Goal: Task Accomplishment & Management: Use online tool/utility

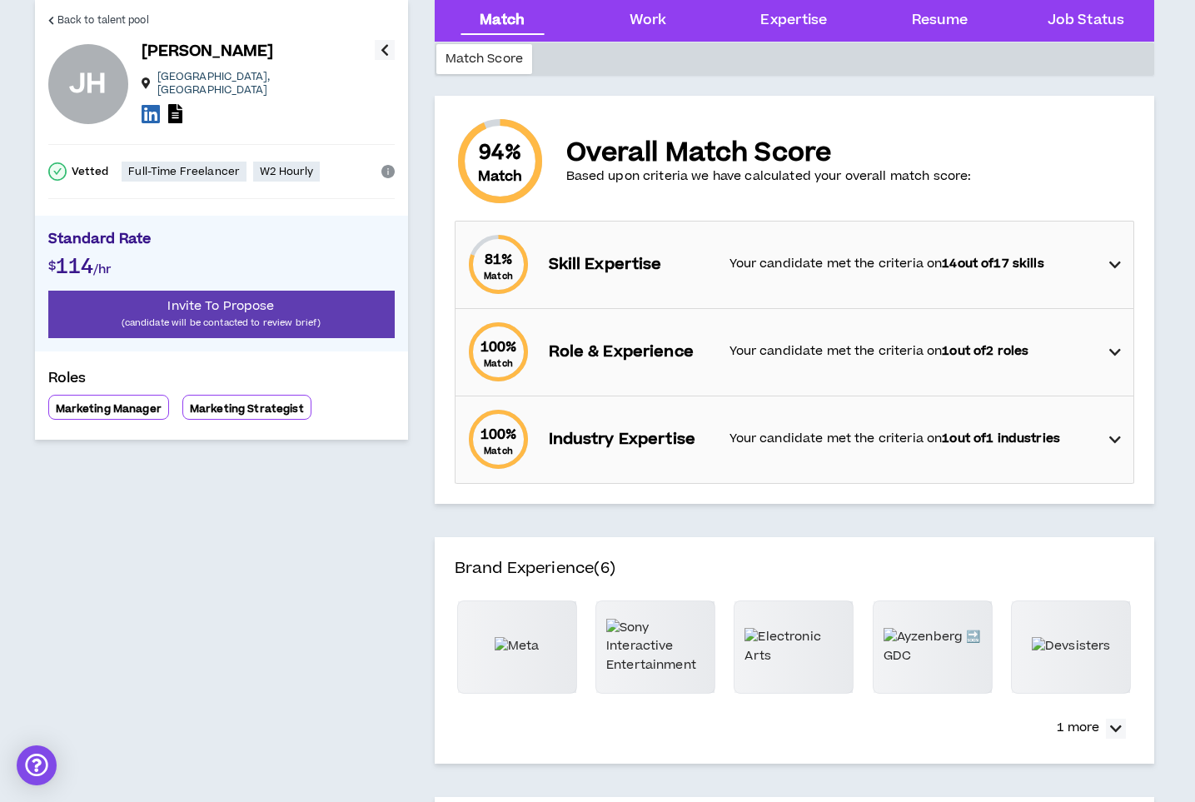
scroll to position [55, 0]
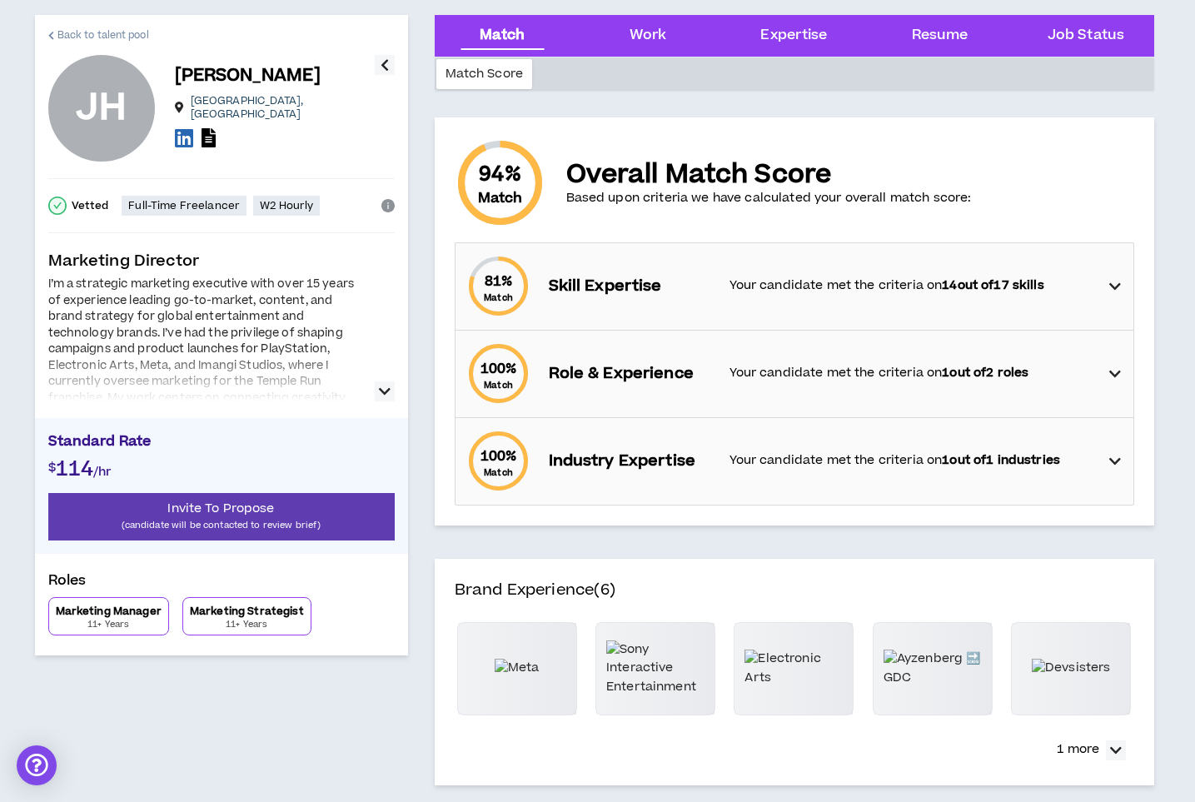
click at [47, 21] on div "Back to talent pool JH James H. Dallas , TX Vetted Full-Time Freelancer W2 Hour…" at bounding box center [221, 335] width 373 height 641
click at [69, 31] on span "Back to talent pool" at bounding box center [103, 35] width 92 height 16
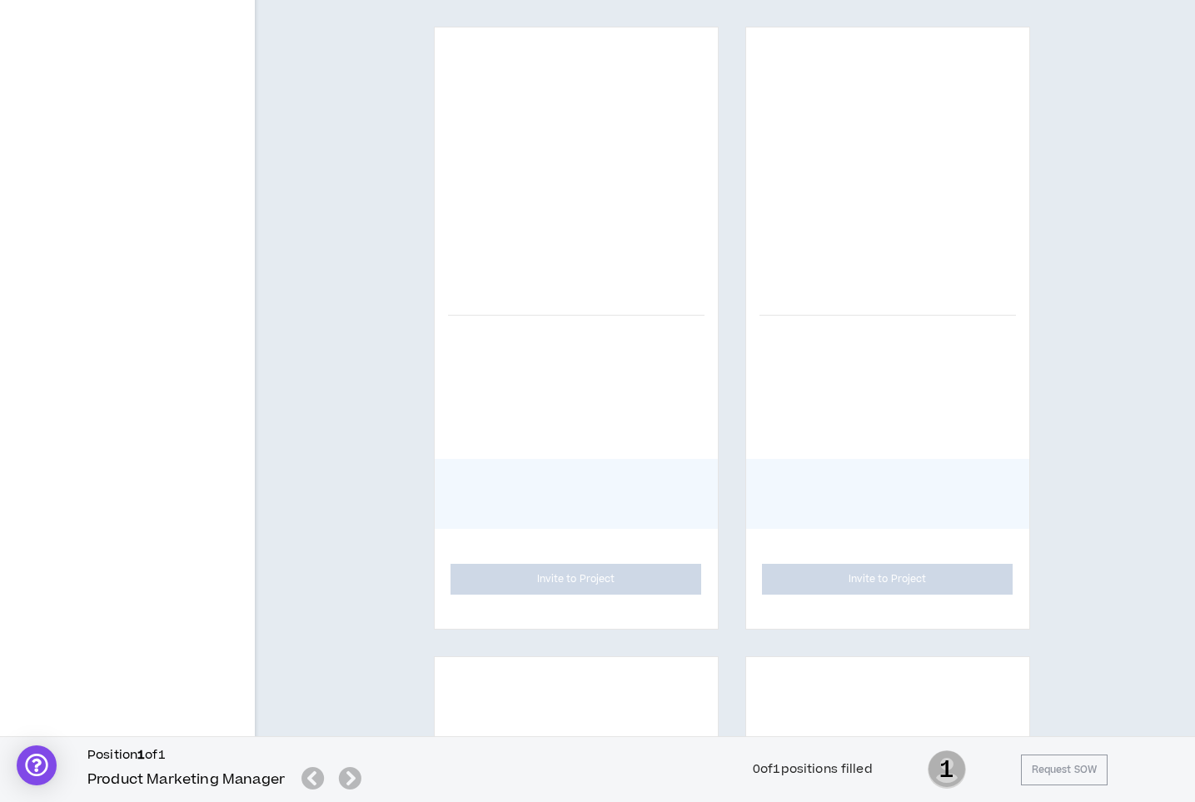
scroll to position [918, 0]
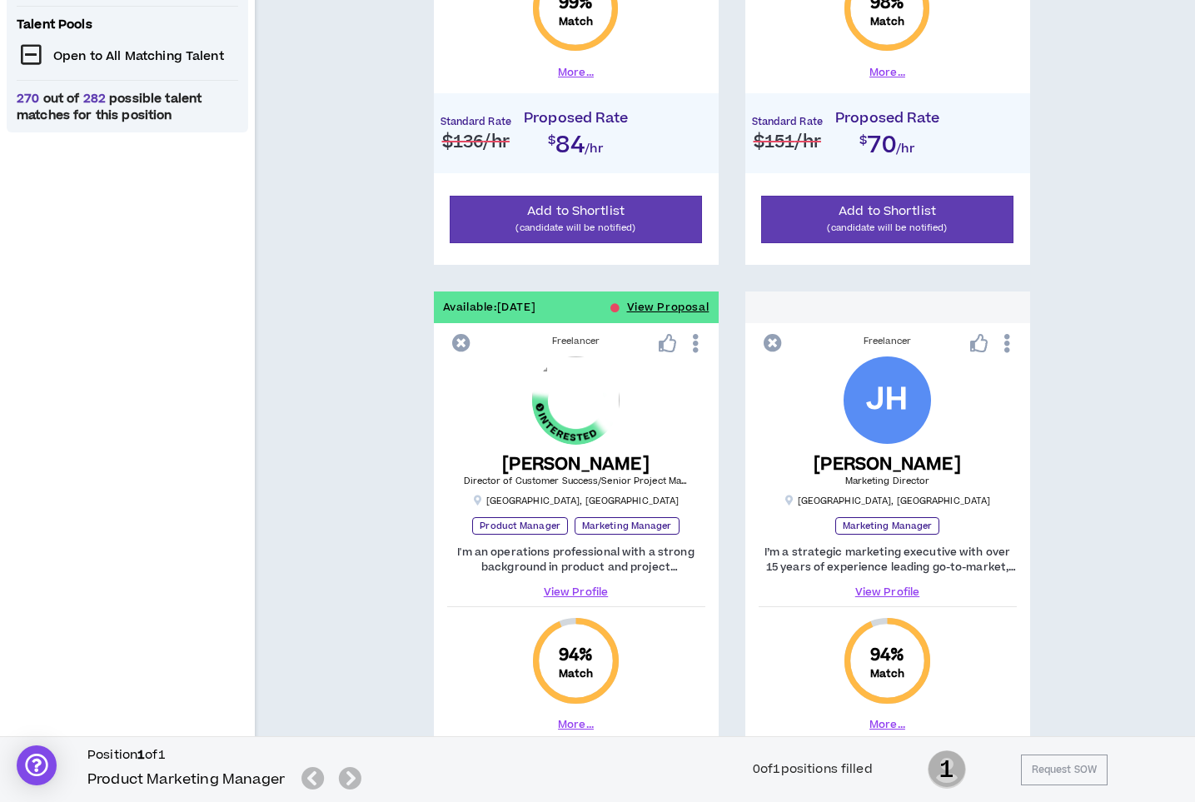
scroll to position [659, 0]
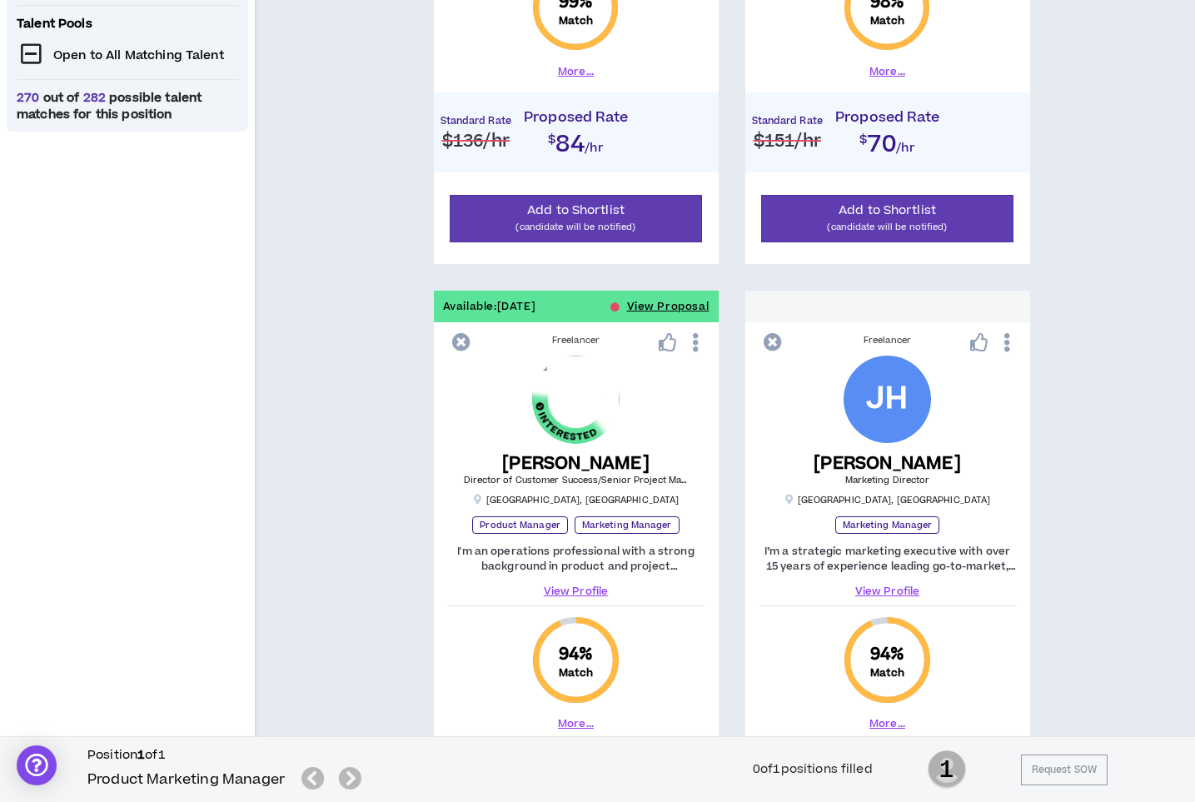
click at [562, 586] on link "View Profile" at bounding box center [576, 591] width 258 height 15
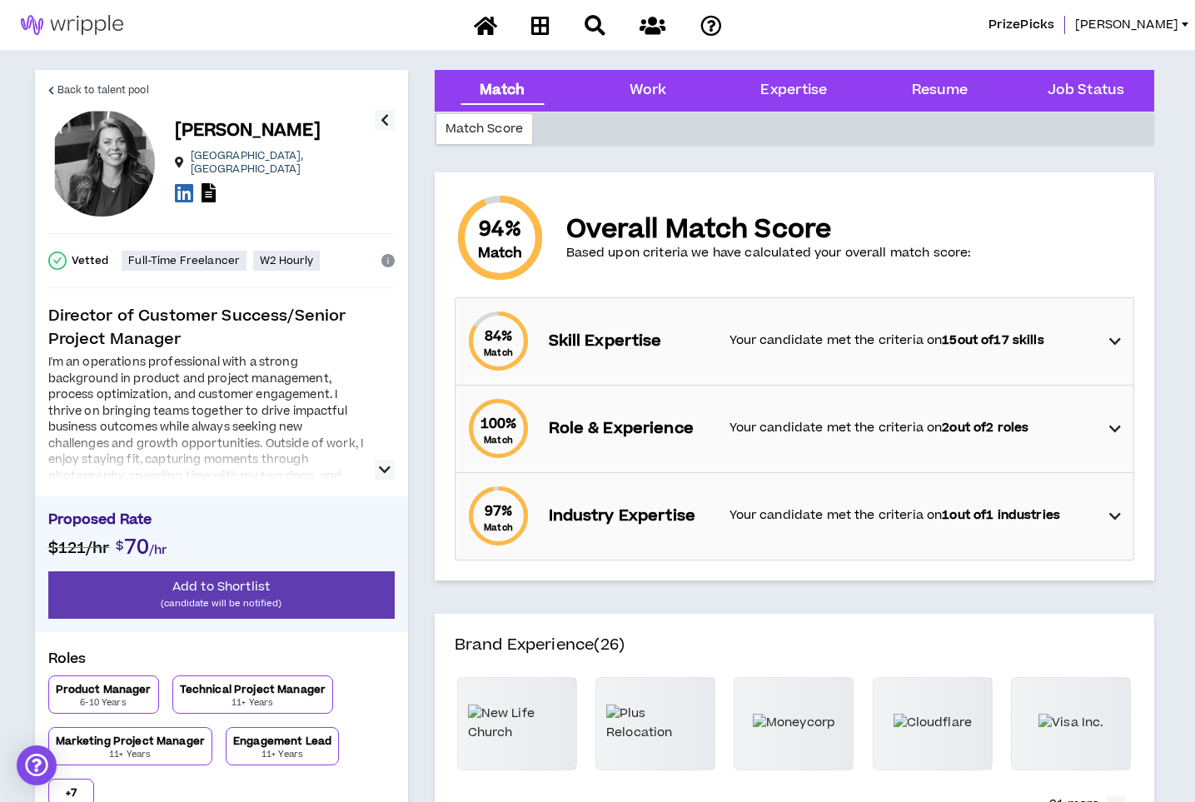
click at [280, 475] on div at bounding box center [206, 452] width 317 height 53
click at [377, 467] on button "button" at bounding box center [385, 470] width 20 height 20
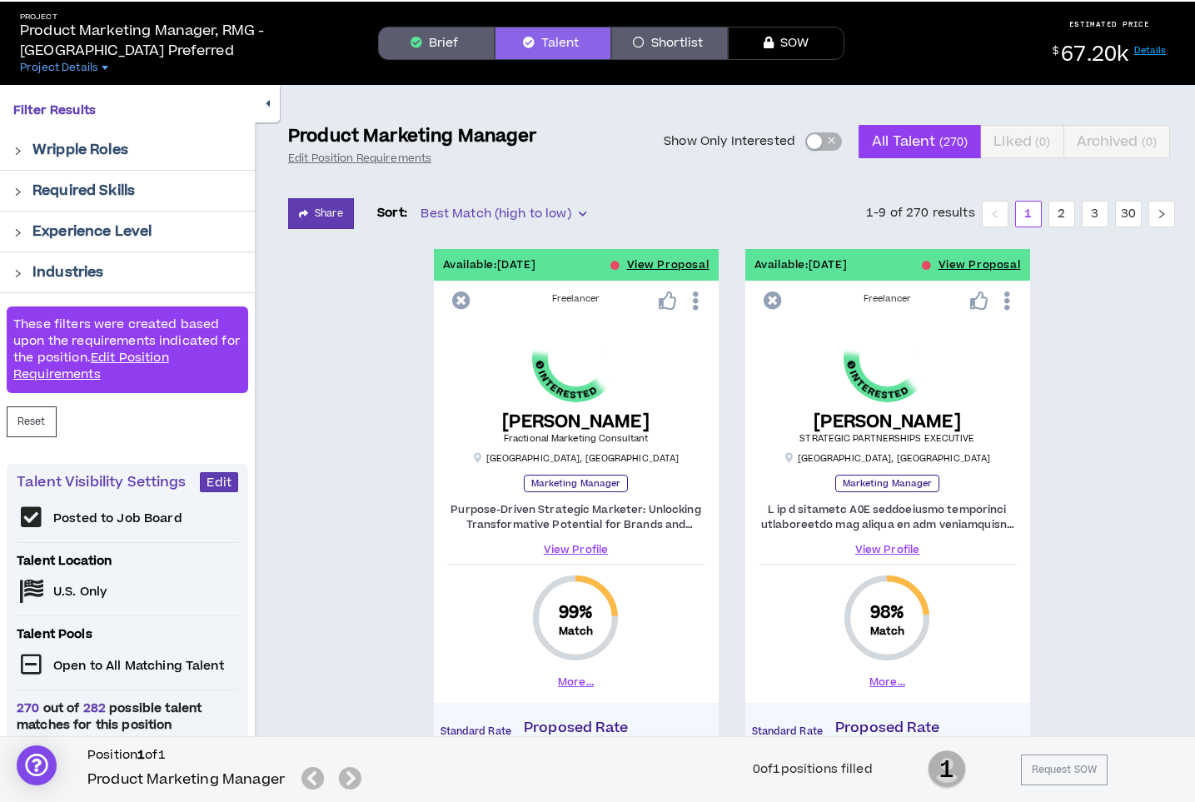
scroll to position [26, 0]
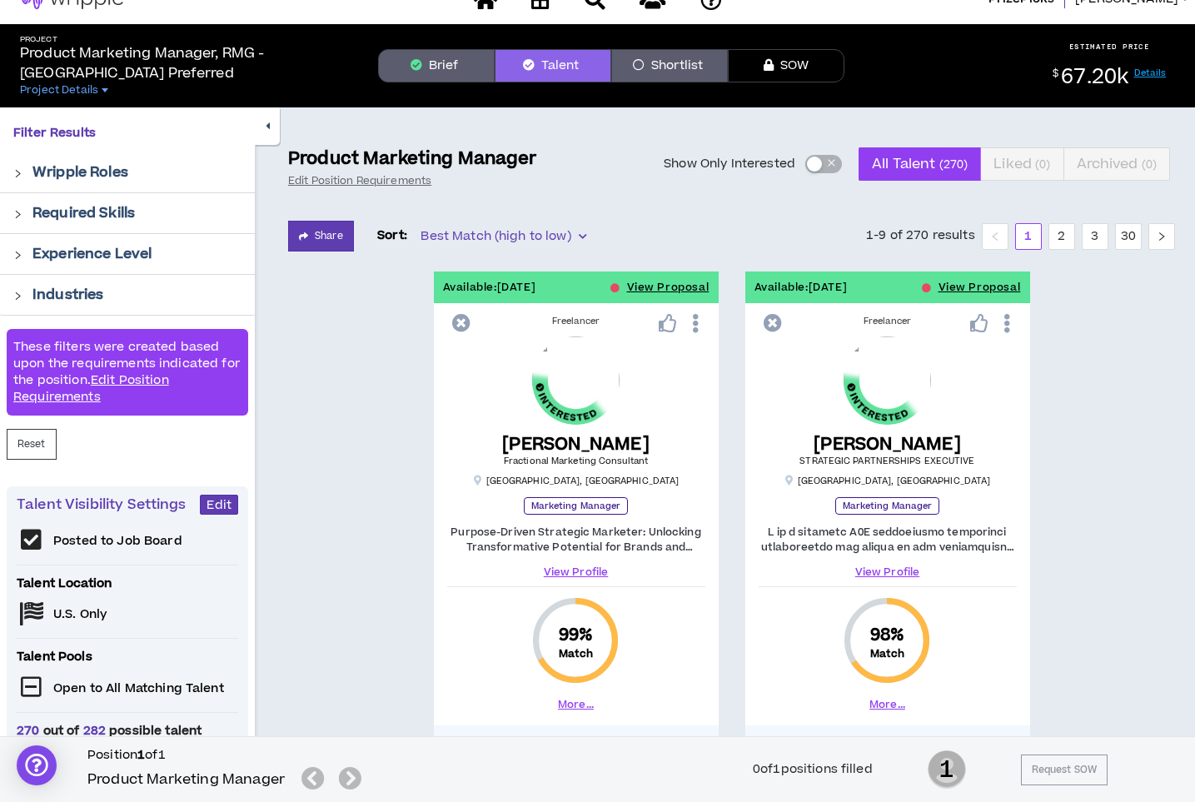
click at [661, 396] on div "[PERSON_NAME] Fractional Marketing Consultant [GEOGRAPHIC_DATA] , [GEOGRAPHIC_D…" at bounding box center [576, 412] width 258 height 151
click at [566, 573] on link "View Profile" at bounding box center [576, 572] width 258 height 15
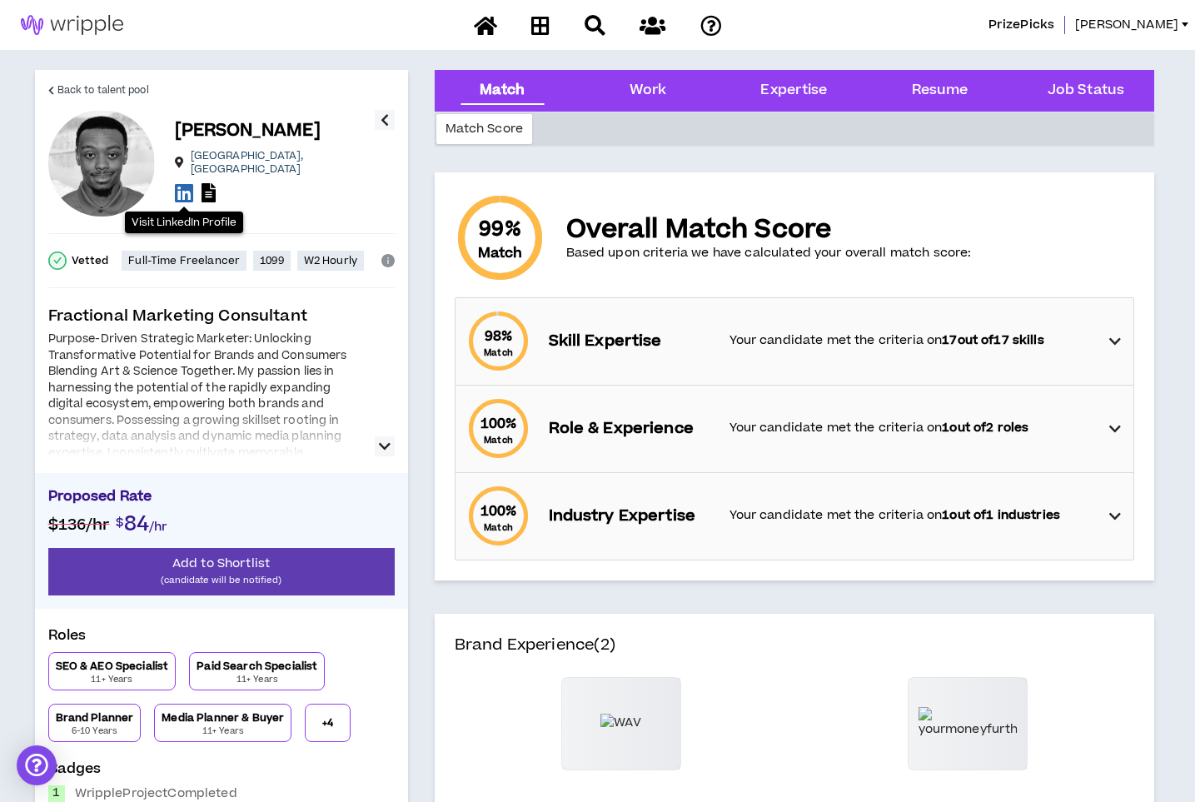
click at [176, 188] on icon at bounding box center [184, 192] width 18 height 21
click at [111, 81] on link "Back to talent pool" at bounding box center [98, 90] width 101 height 40
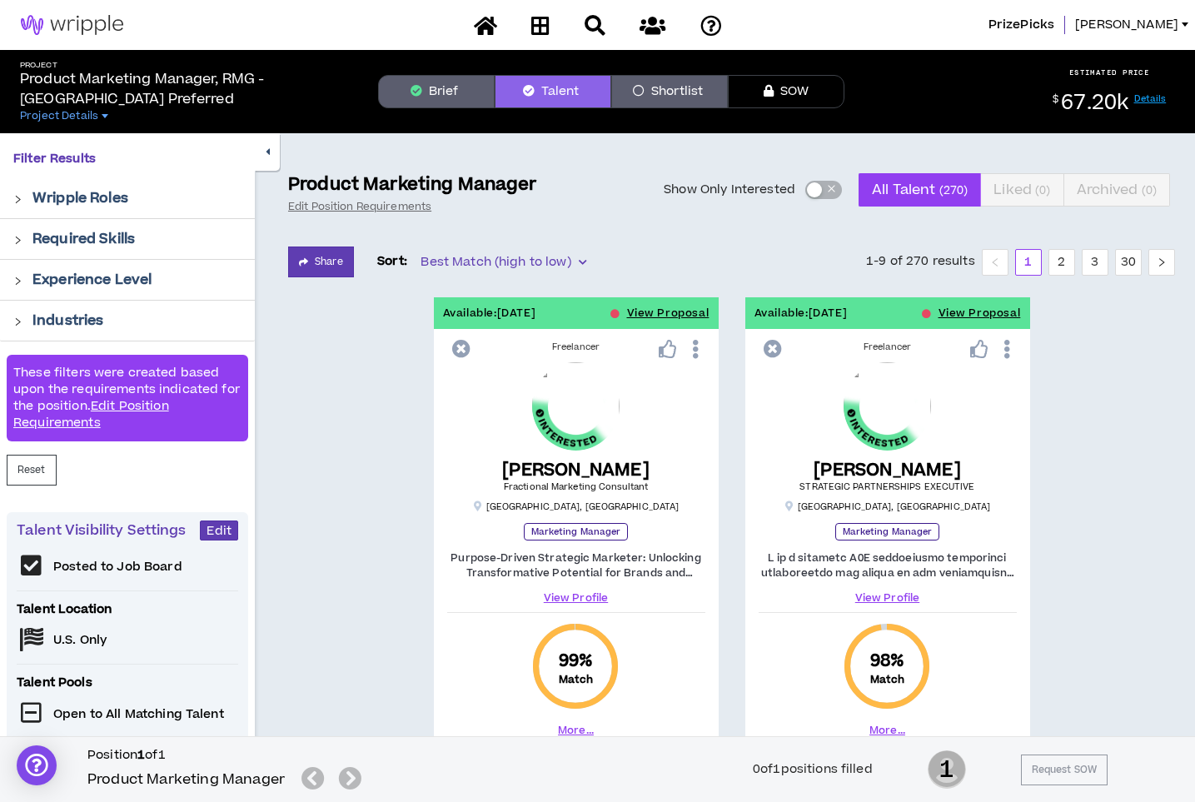
scroll to position [1, 0]
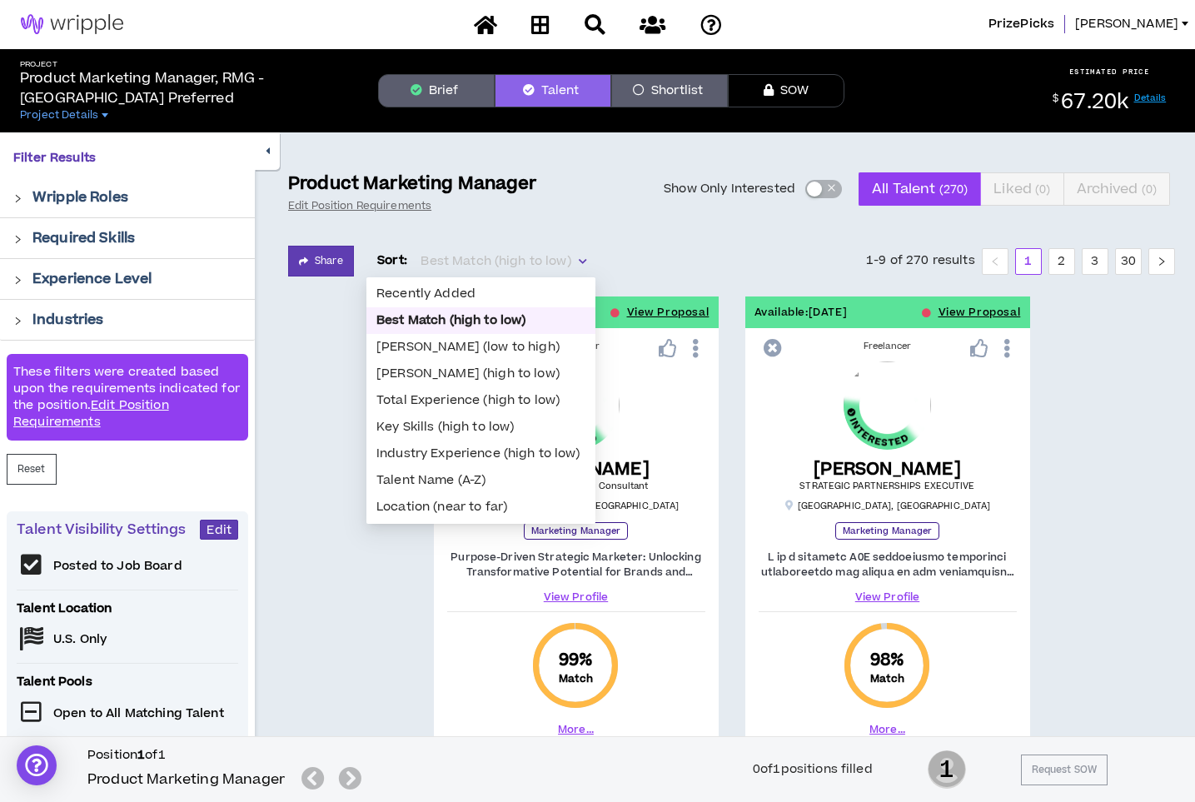
click at [488, 257] on span "Best Match (high to low)" at bounding box center [503, 261] width 165 height 25
click at [462, 288] on div "Recently Added" at bounding box center [480, 294] width 209 height 18
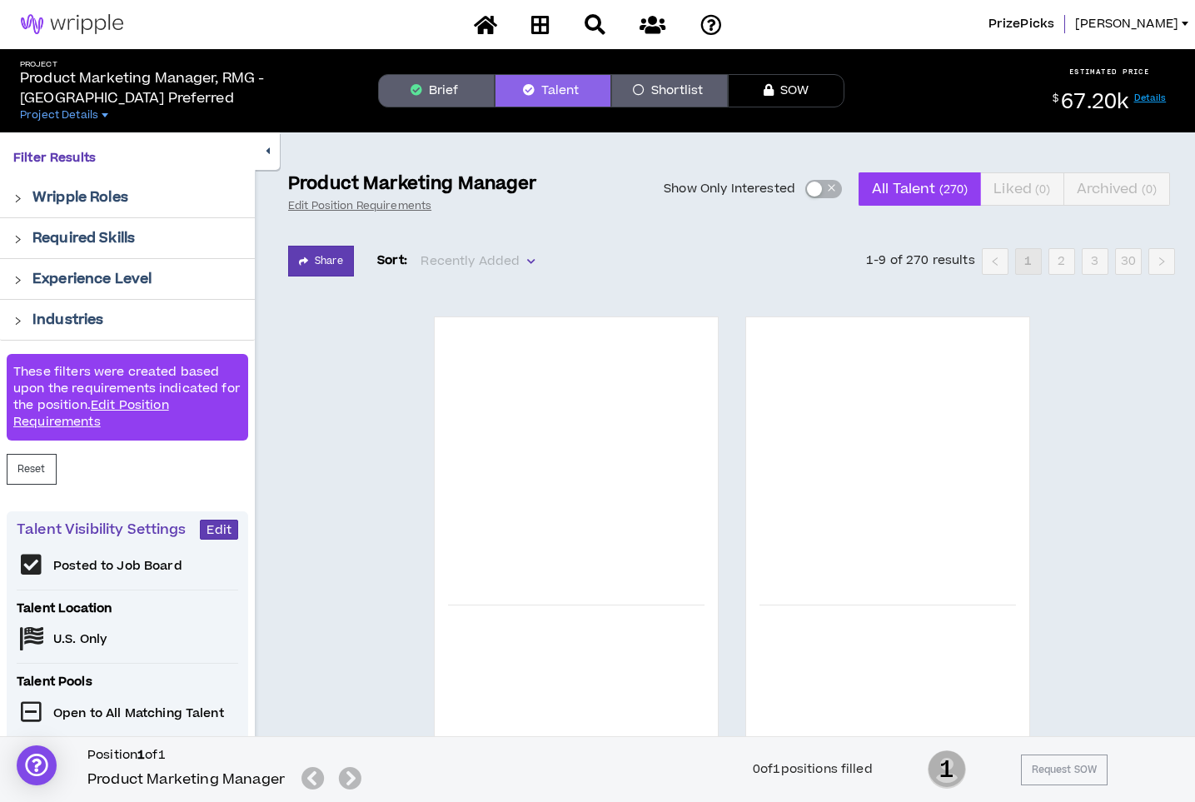
scroll to position [0, 0]
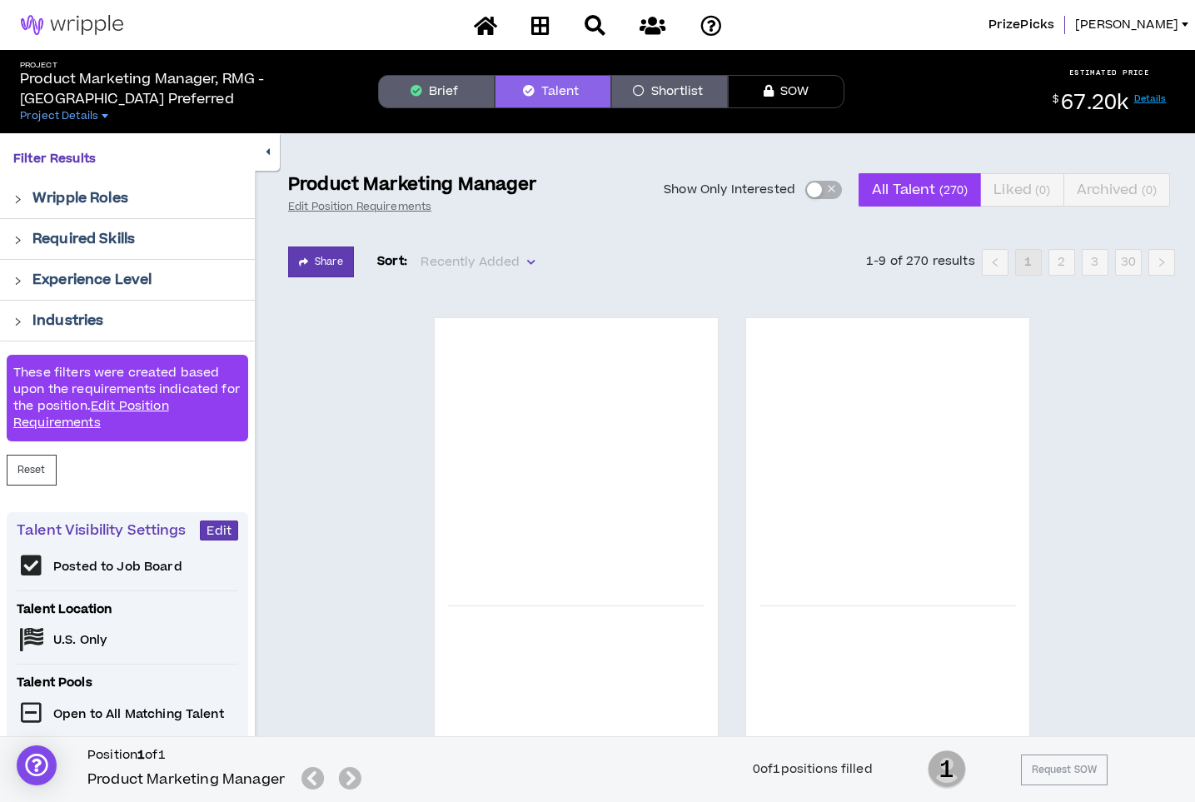
click at [641, 259] on div "Share Sort: Recently Added 1-9 of 270 results 1 2 3 30" at bounding box center [731, 262] width 887 height 31
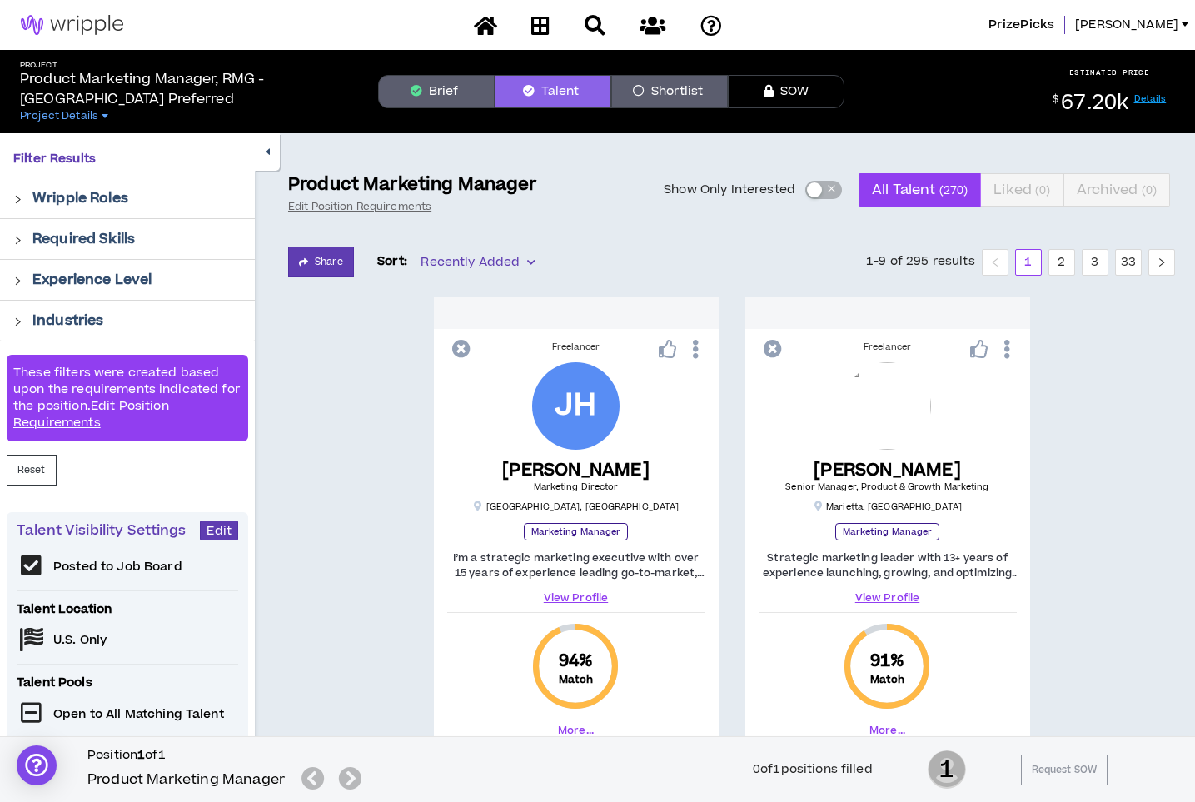
click at [905, 593] on link "View Profile" at bounding box center [888, 598] width 258 height 15
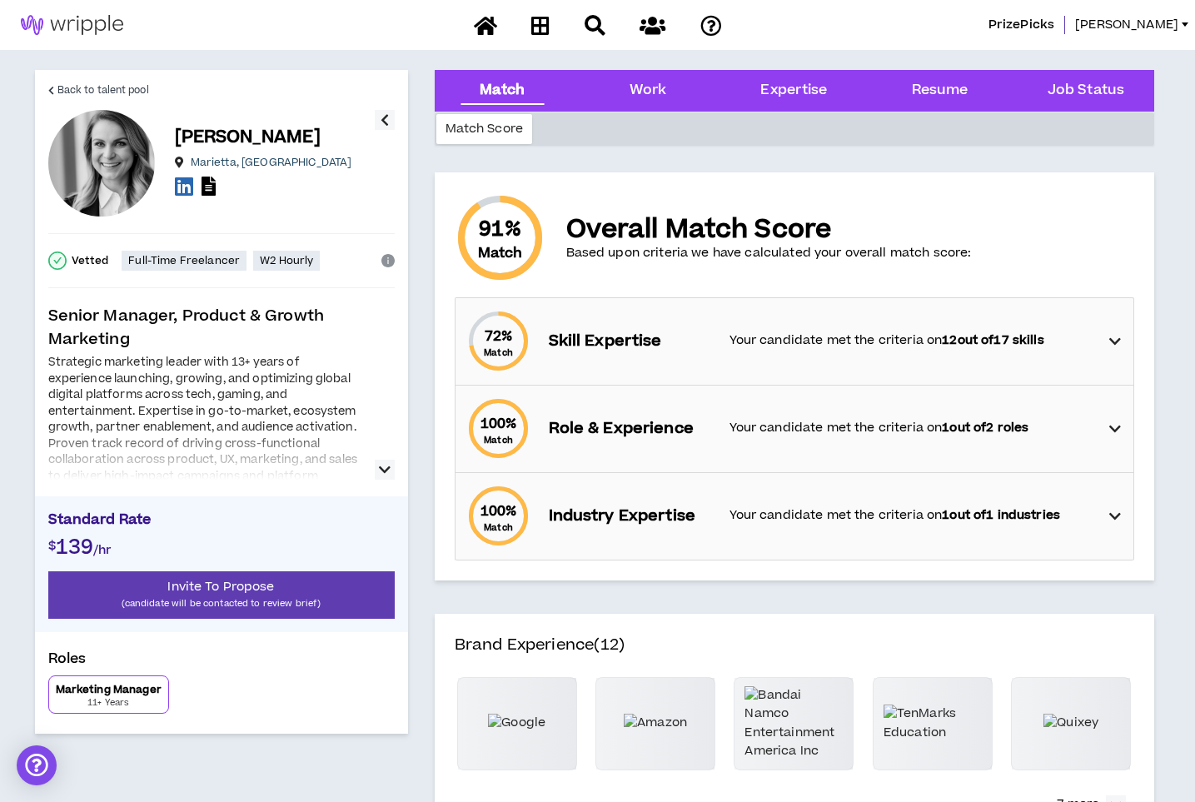
click at [320, 475] on div at bounding box center [206, 452] width 317 height 53
click at [369, 466] on div "Strategic marketing leader with 13+ years of experience launching, growing, and…" at bounding box center [221, 417] width 347 height 125
click at [382, 466] on icon "button" at bounding box center [385, 470] width 12 height 20
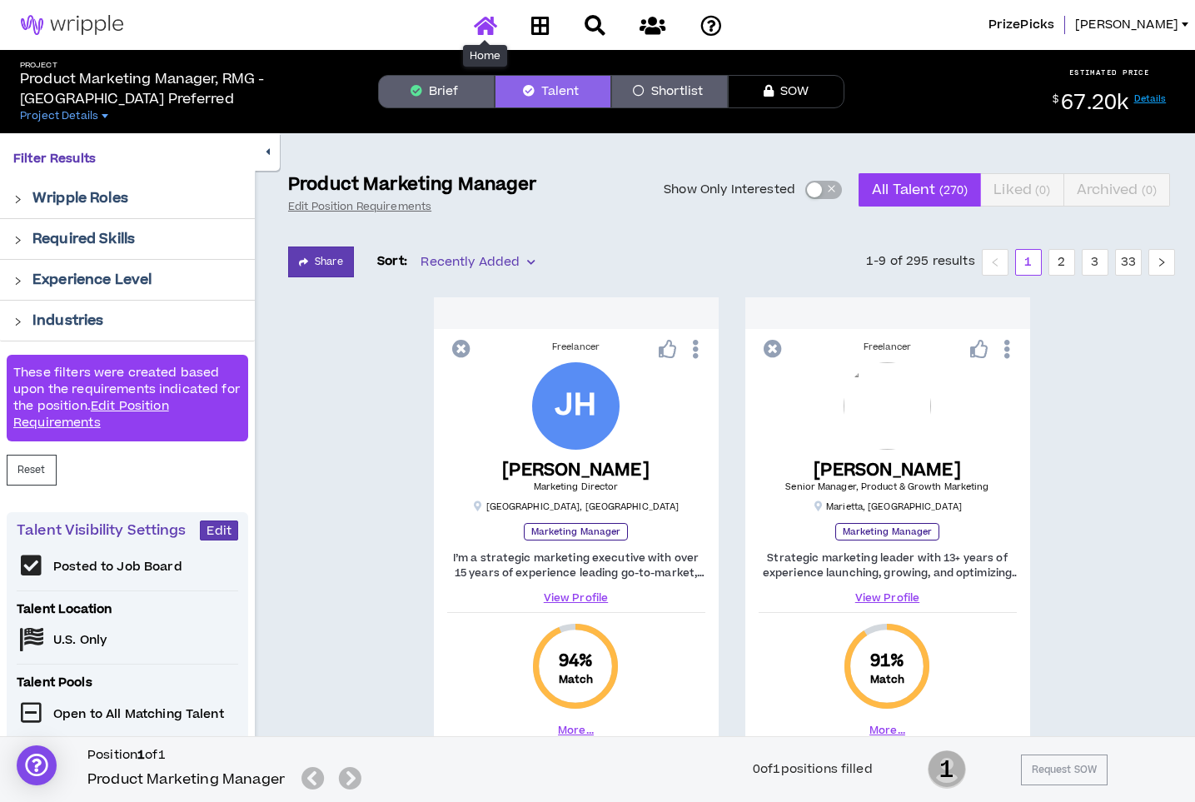
click at [487, 24] on icon at bounding box center [485, 25] width 23 height 21
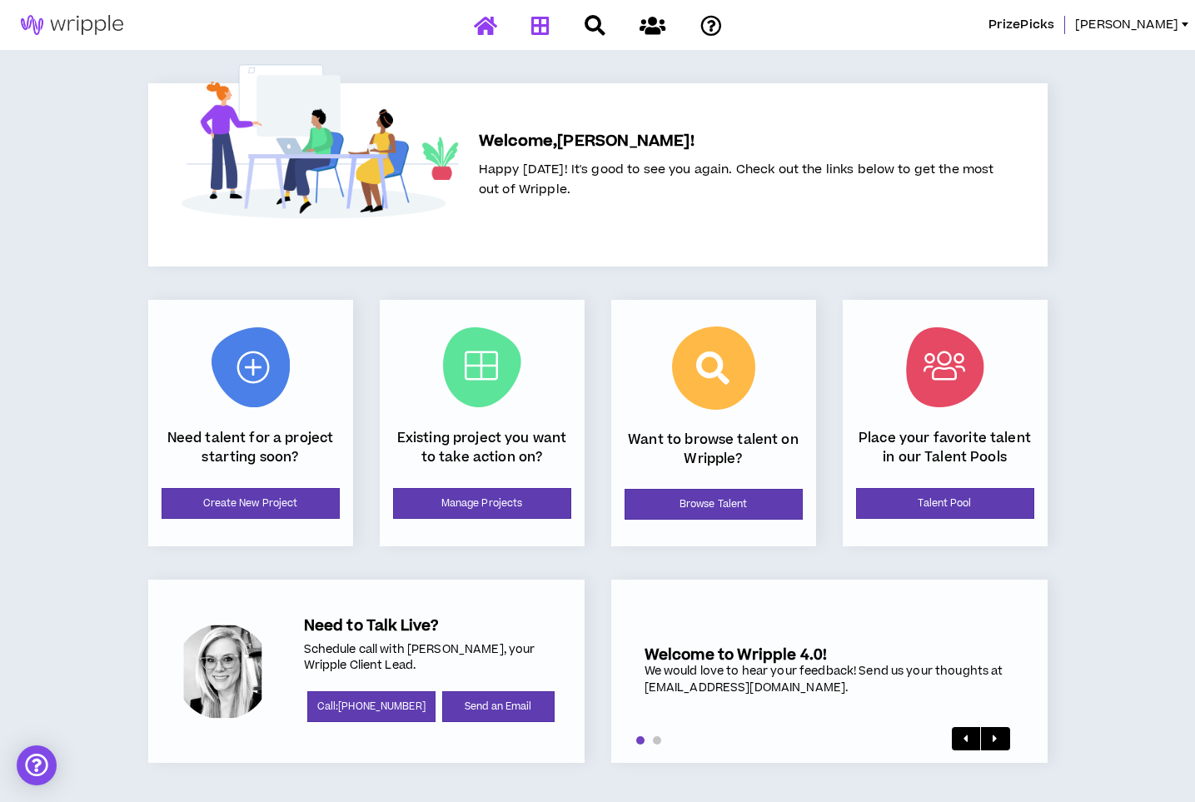
click at [531, 26] on icon at bounding box center [540, 25] width 18 height 21
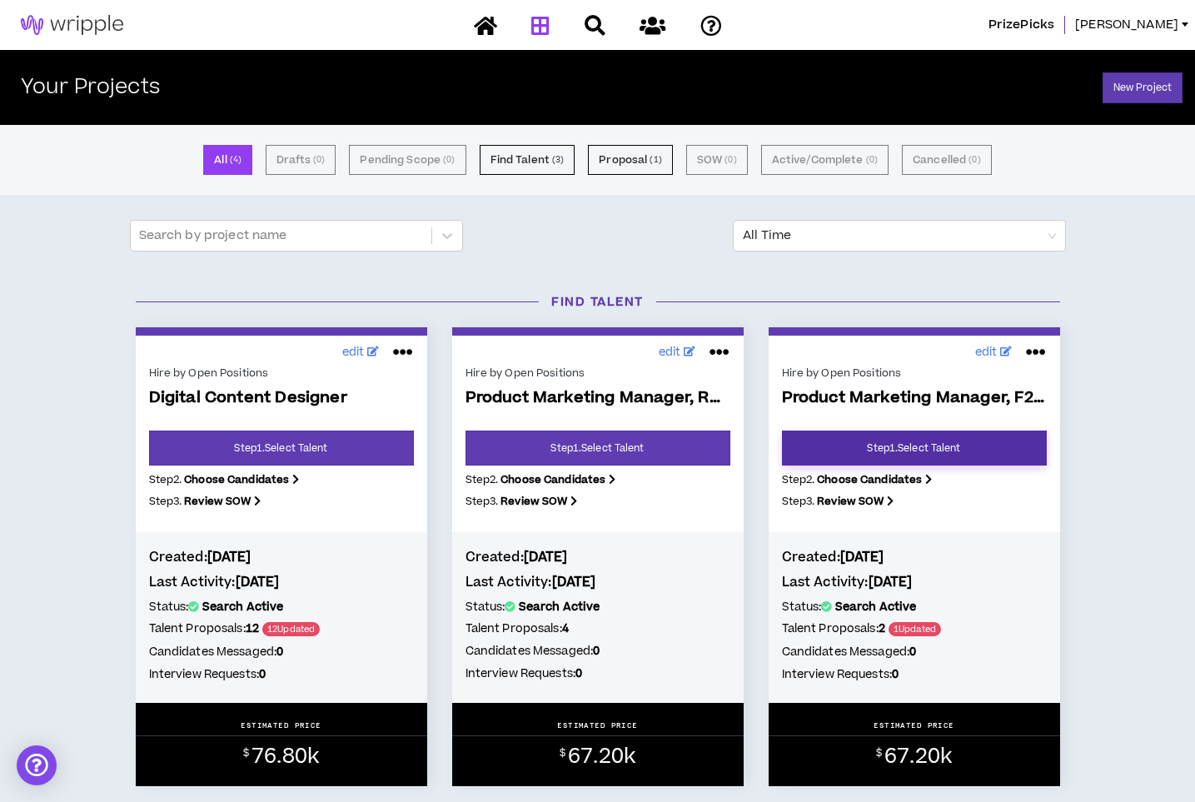
click at [915, 448] on link "Step 1 . Select Talent" at bounding box center [914, 448] width 265 height 35
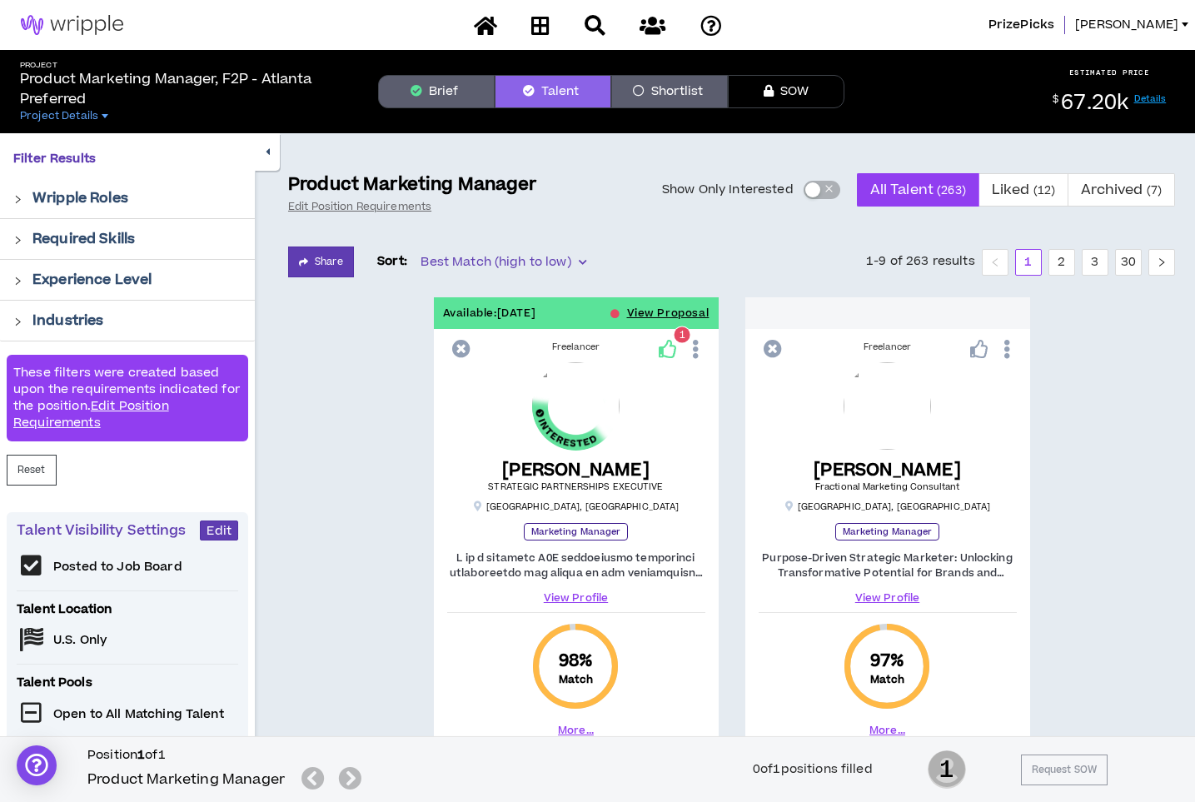
click at [465, 252] on span "Best Match (high to low)" at bounding box center [503, 262] width 165 height 25
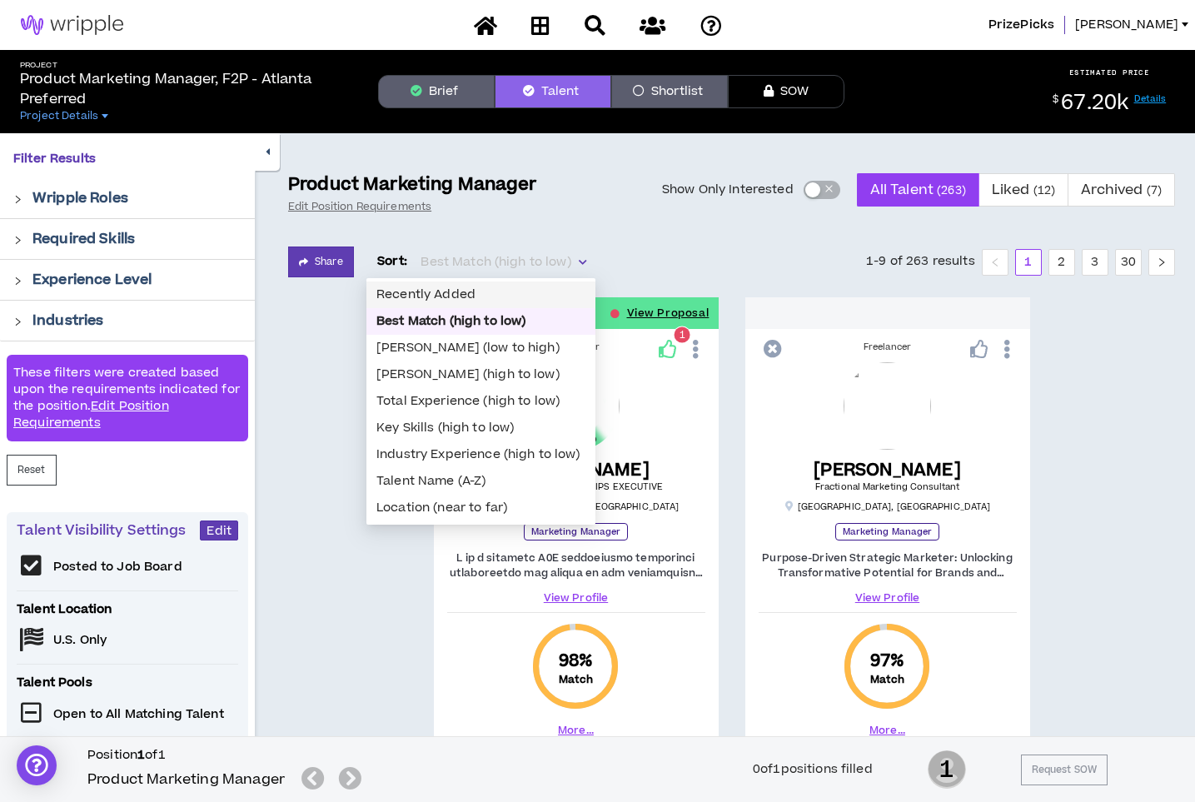
click at [461, 295] on div "Recently Added" at bounding box center [480, 295] width 209 height 18
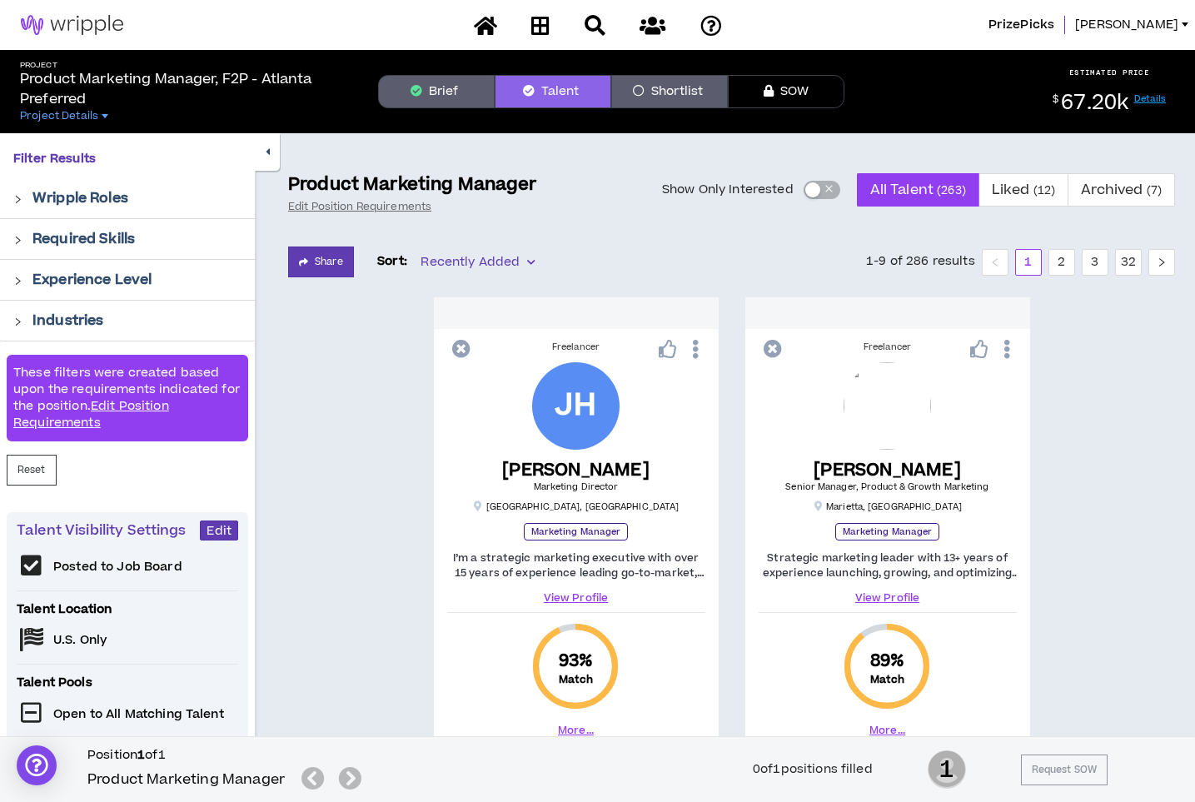
click at [815, 184] on div "button" at bounding box center [812, 189] width 15 height 15
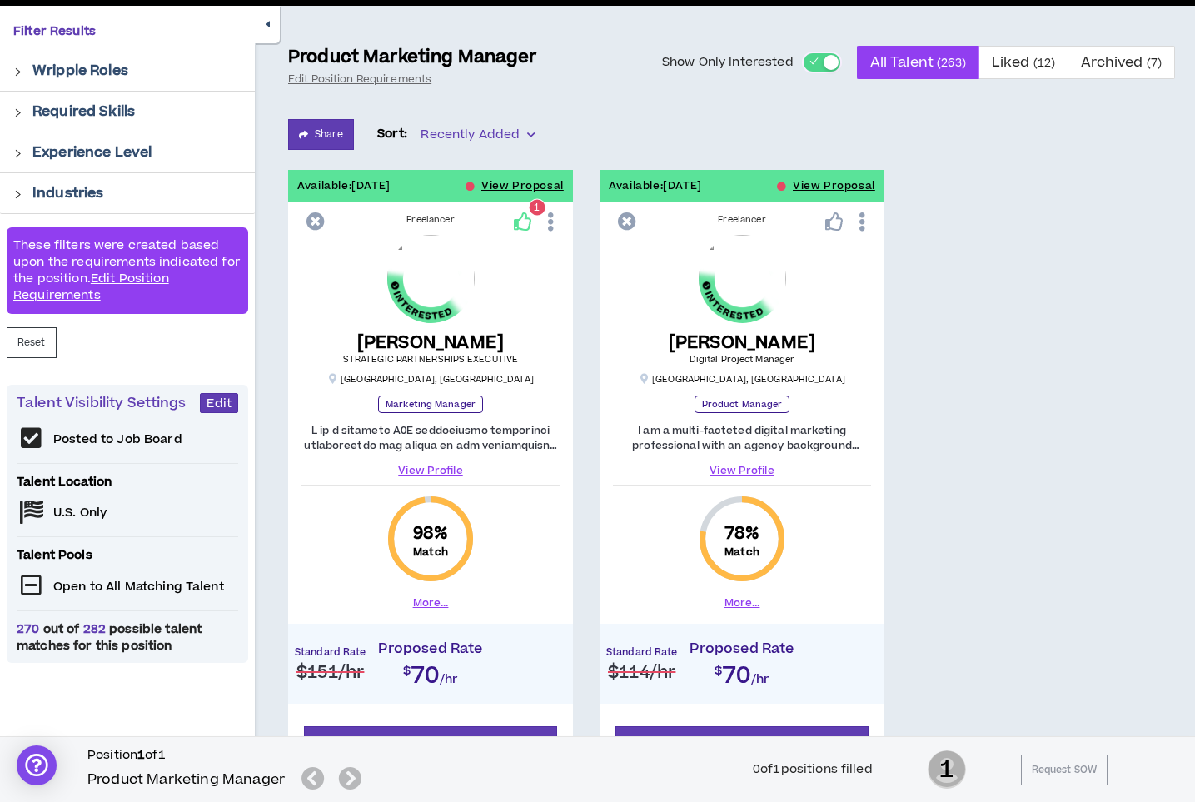
scroll to position [111, 0]
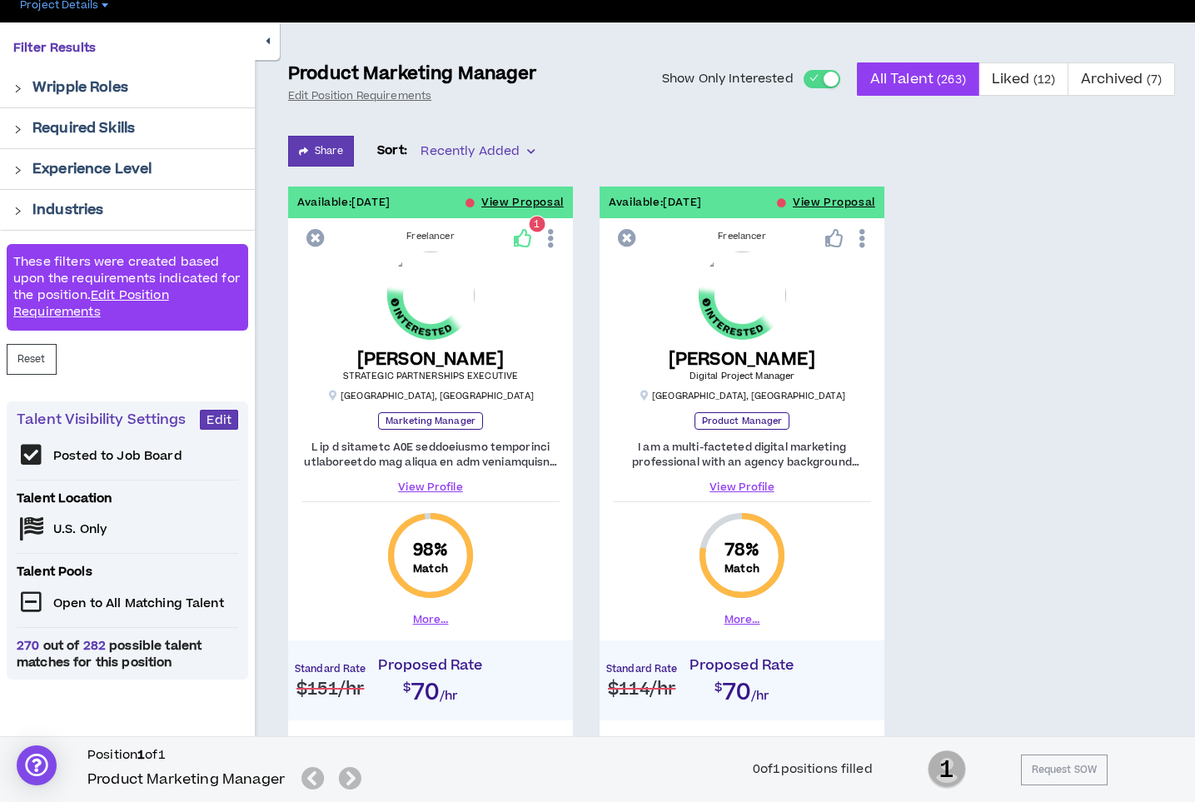
click at [743, 480] on link "View Profile" at bounding box center [742, 487] width 258 height 15
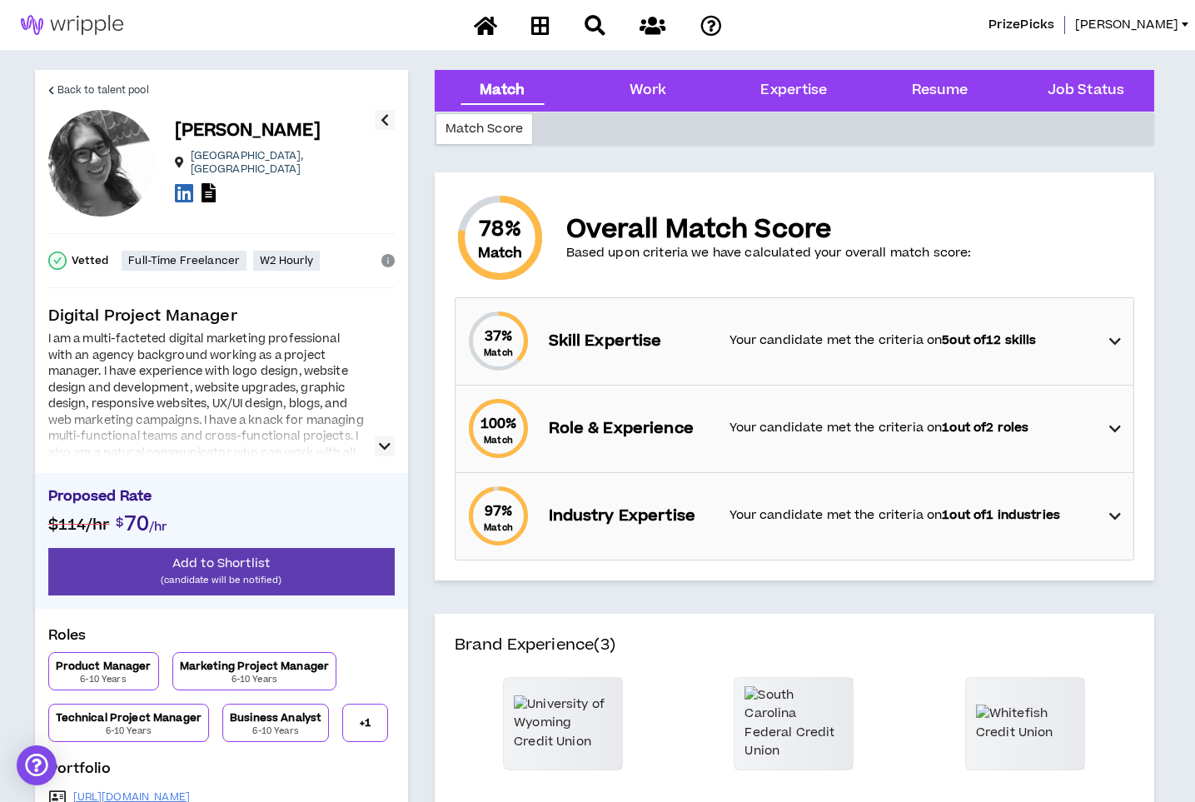
drag, startPoint x: 315, startPoint y: 457, endPoint x: 335, endPoint y: 450, distance: 21.3
click at [321, 454] on div "Digital Project Manager I am a multi-facteted digital marketing professional wi…" at bounding box center [221, 637] width 347 height 664
click at [356, 445] on div at bounding box center [206, 429] width 317 height 53
click at [391, 444] on button "button" at bounding box center [385, 446] width 20 height 20
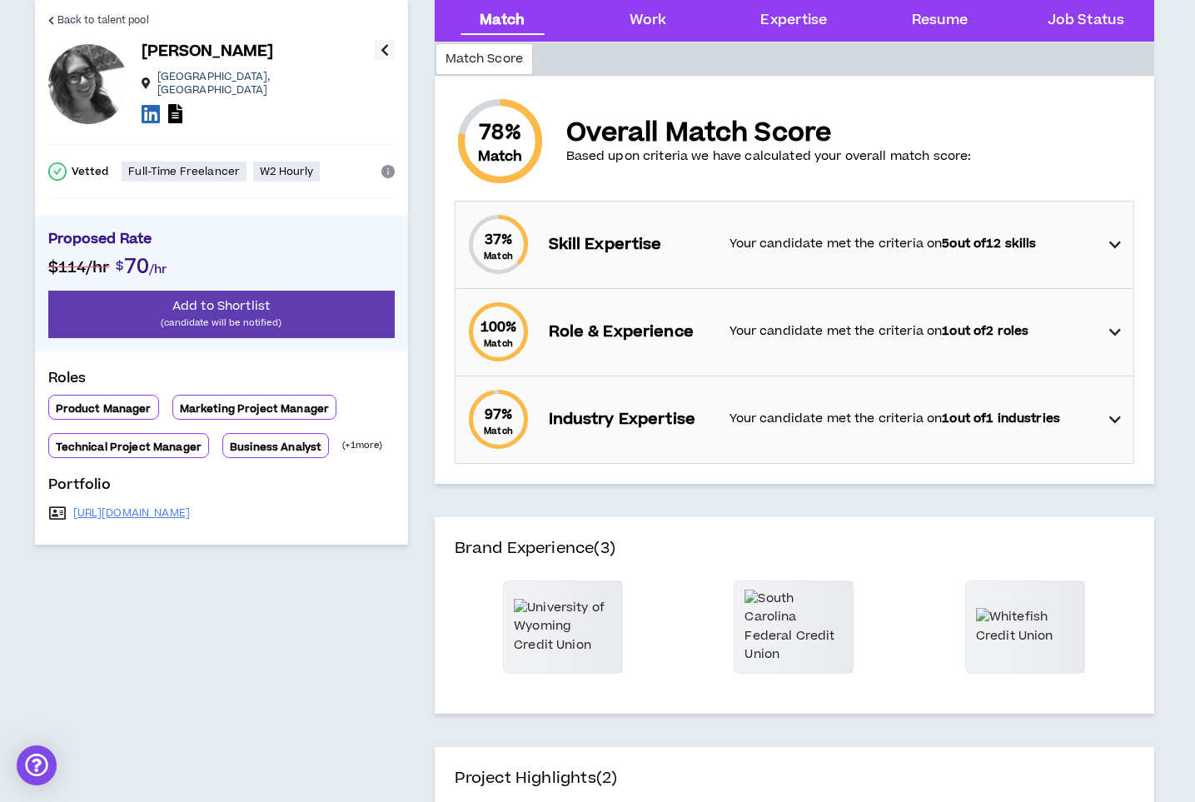
scroll to position [96, 0]
